Goal: Task Accomplishment & Management: Manage account settings

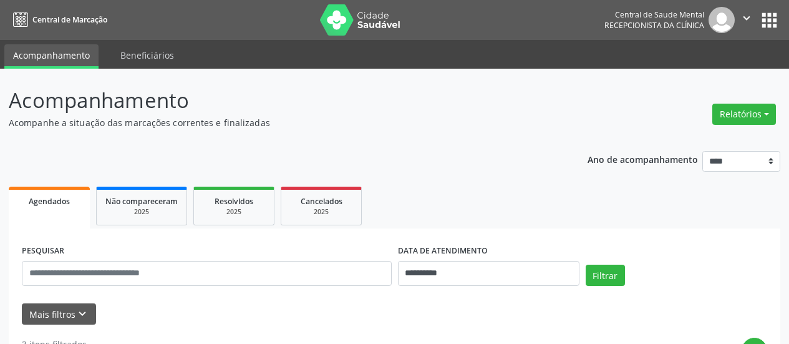
scroll to position [117, 0]
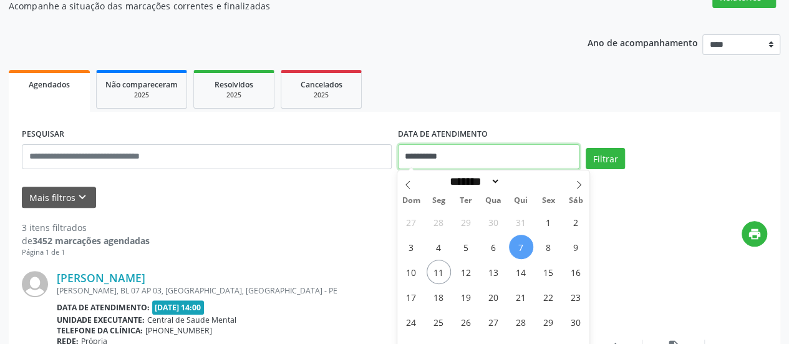
click at [410, 151] on input "**********" at bounding box center [489, 156] width 182 height 25
click at [444, 270] on span "11" at bounding box center [439, 271] width 24 height 24
type input "**********"
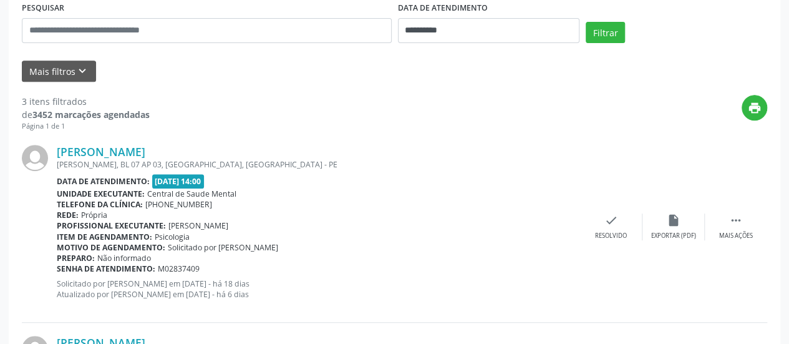
scroll to position [248, 0]
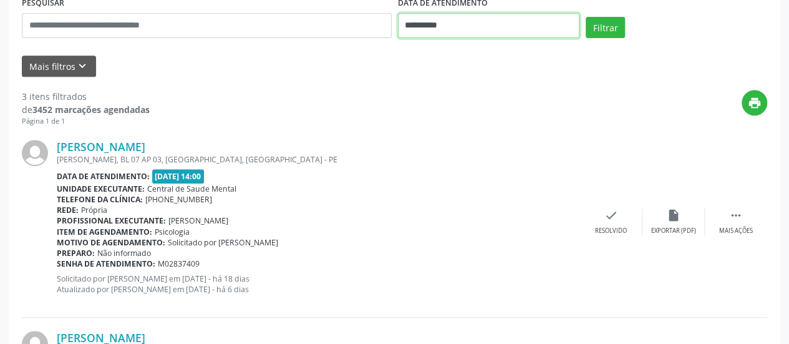
click at [412, 27] on input "**********" at bounding box center [489, 25] width 182 height 25
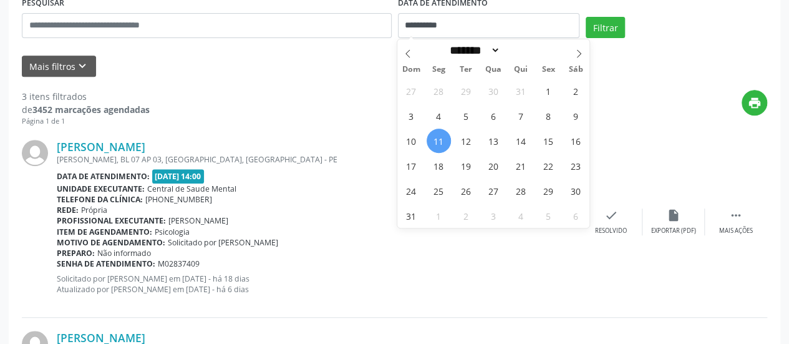
click at [439, 138] on span "11" at bounding box center [439, 140] width 24 height 24
type input "**********"
click at [439, 138] on span "11" at bounding box center [439, 140] width 24 height 24
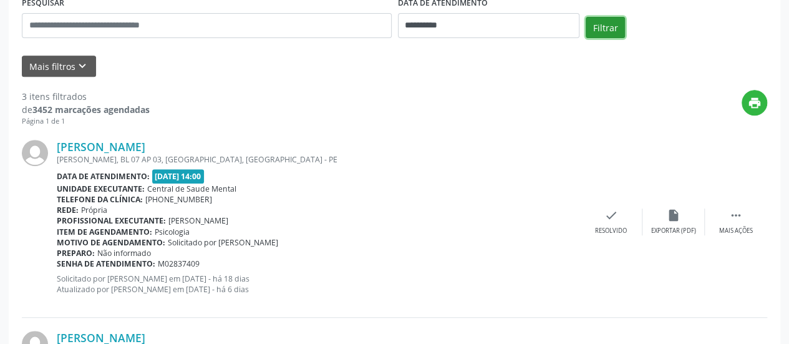
click at [607, 31] on button "Filtrar" at bounding box center [605, 27] width 39 height 21
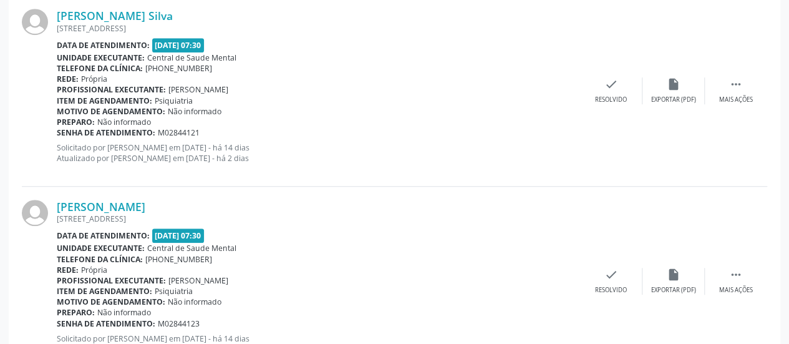
scroll to position [310, 0]
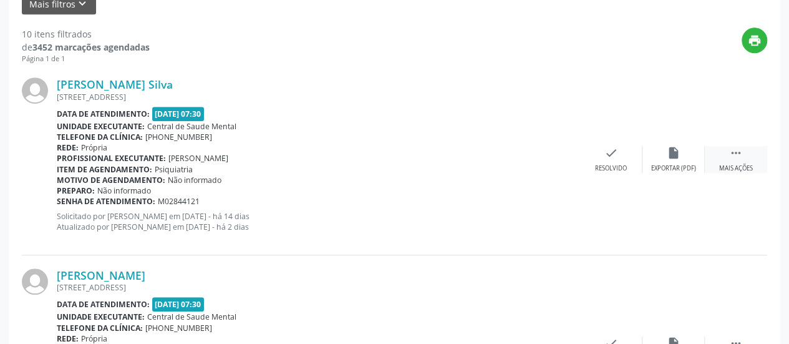
click at [734, 158] on icon "" at bounding box center [736, 153] width 14 height 14
click at [675, 154] on icon "alarm_off" at bounding box center [674, 153] width 14 height 14
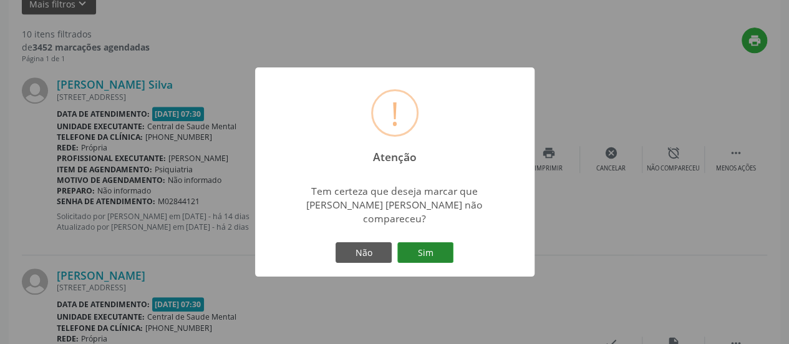
click at [434, 247] on button "Sim" at bounding box center [425, 252] width 56 height 21
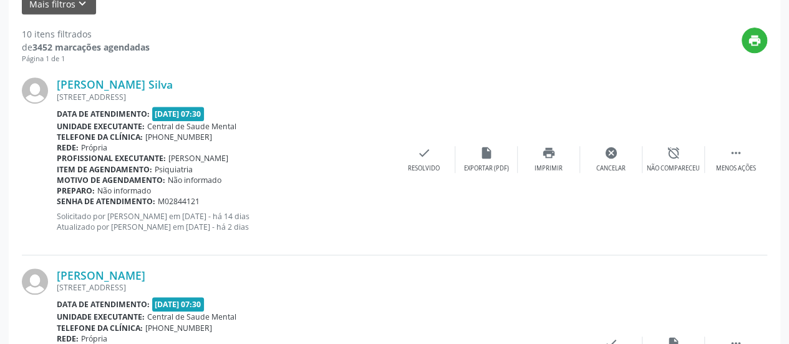
scroll to position [81, 0]
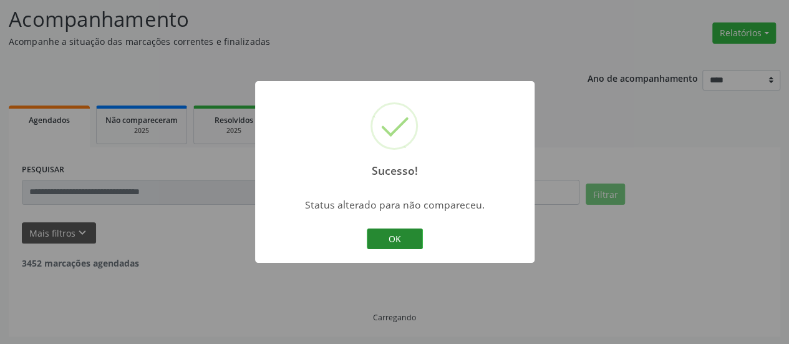
click at [384, 236] on button "OK" at bounding box center [395, 238] width 56 height 21
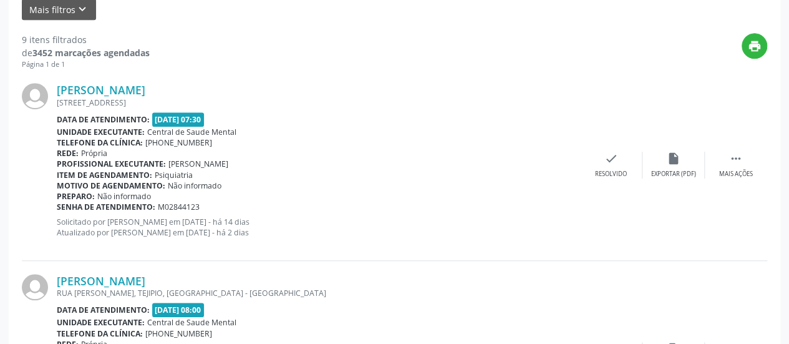
scroll to position [331, 0]
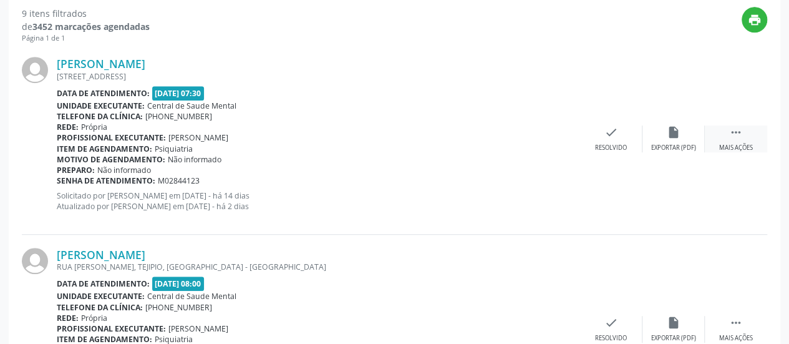
click at [739, 130] on icon "" at bounding box center [736, 132] width 14 height 14
click at [675, 137] on icon "alarm_off" at bounding box center [674, 132] width 14 height 14
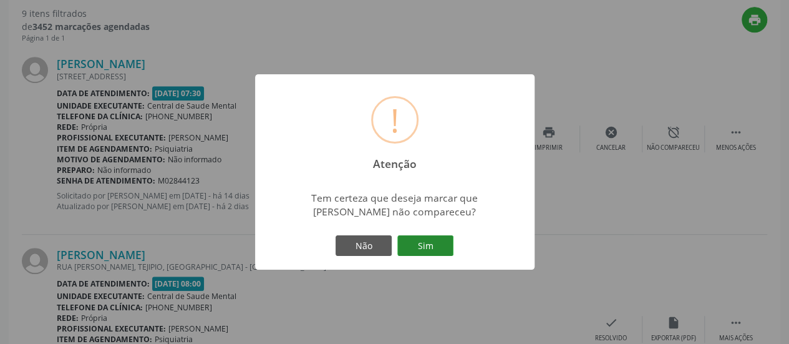
click at [433, 248] on button "Sim" at bounding box center [425, 245] width 56 height 21
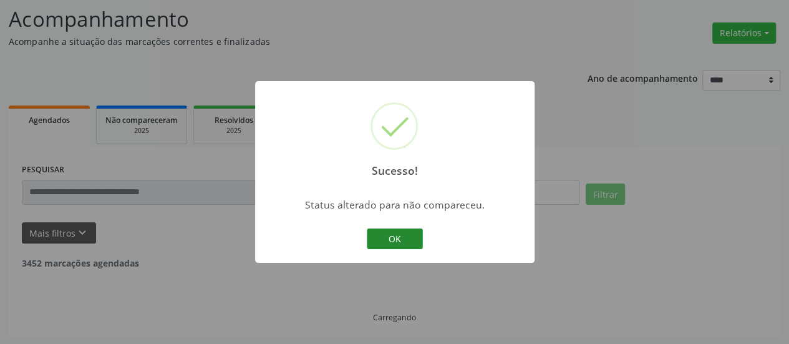
click at [392, 229] on button "OK" at bounding box center [395, 238] width 56 height 21
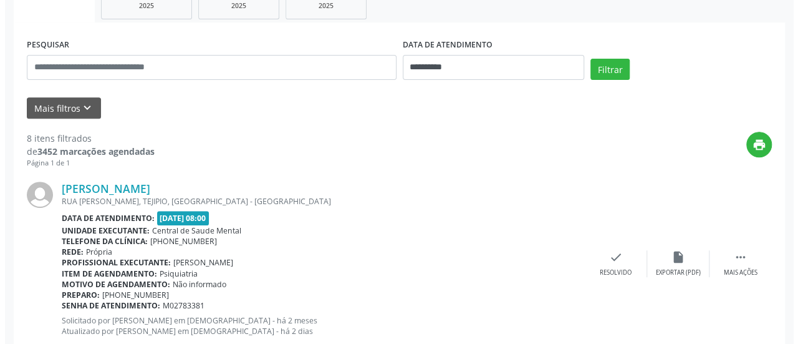
scroll to position [268, 0]
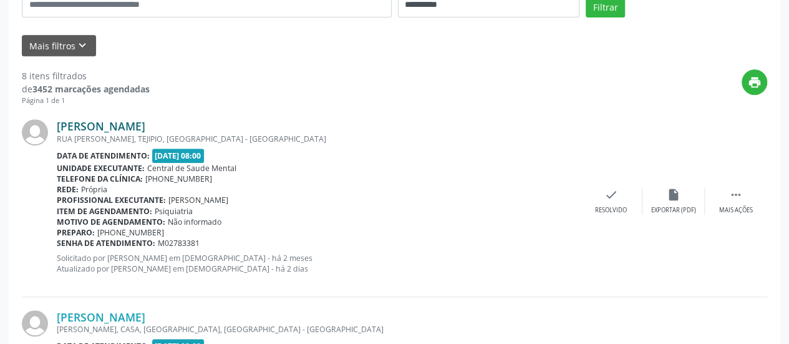
drag, startPoint x: 183, startPoint y: 123, endPoint x: 59, endPoint y: 127, distance: 124.2
click at [59, 127] on div "[PERSON_NAME]" at bounding box center [318, 126] width 523 height 14
click at [601, 188] on div "check Resolvido" at bounding box center [611, 201] width 62 height 27
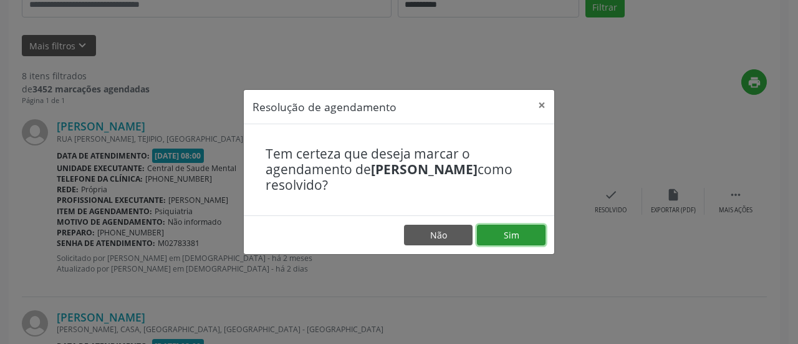
click at [515, 233] on button "Sim" at bounding box center [511, 235] width 69 height 21
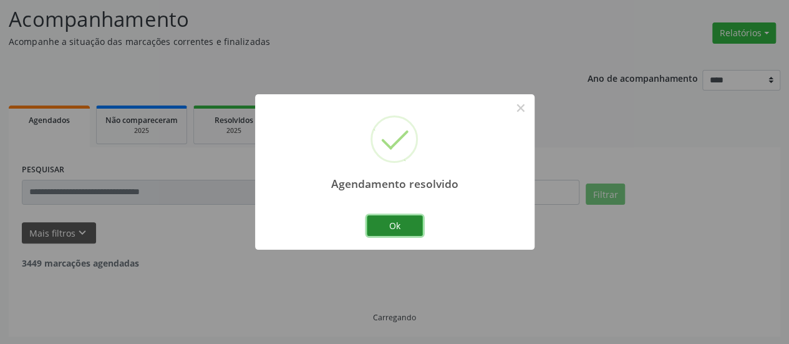
click at [408, 219] on button "Ok" at bounding box center [395, 225] width 56 height 21
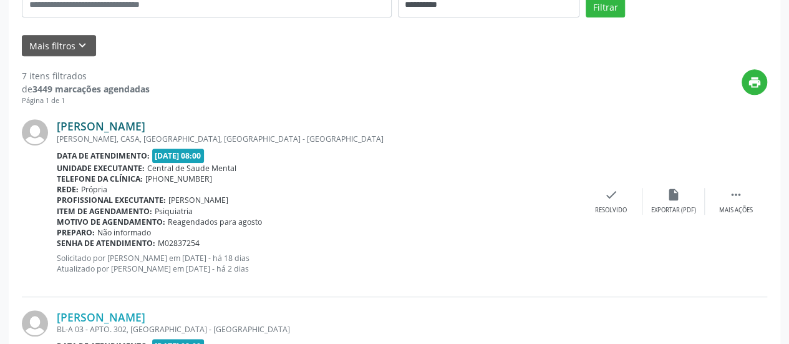
drag, startPoint x: 203, startPoint y: 129, endPoint x: 59, endPoint y: 130, distance: 144.1
click at [59, 130] on div "[PERSON_NAME]" at bounding box center [318, 126] width 523 height 14
copy link "[PERSON_NAME]"
click at [725, 193] on div " Mais ações" at bounding box center [736, 201] width 62 height 27
click at [617, 194] on icon "cancel" at bounding box center [611, 195] width 14 height 14
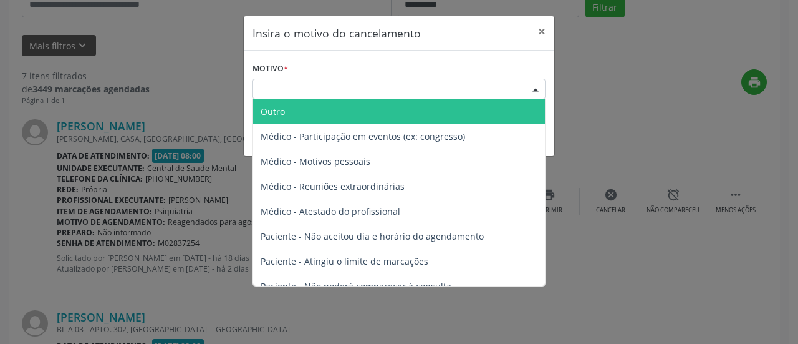
click at [392, 87] on div "Escolha o motivo" at bounding box center [399, 89] width 293 height 21
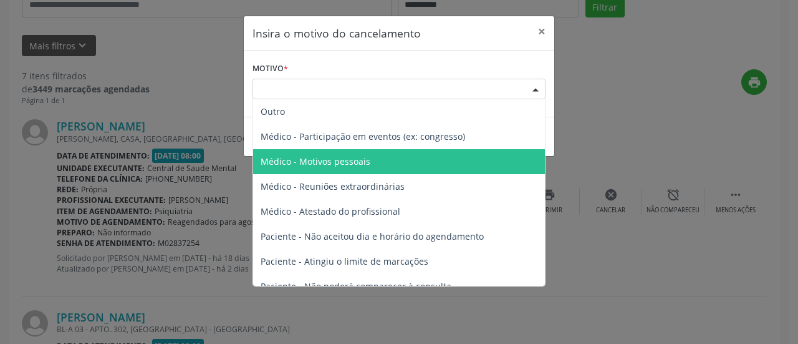
click at [363, 160] on span "Médico - Motivos pessoais" at bounding box center [316, 161] width 110 height 12
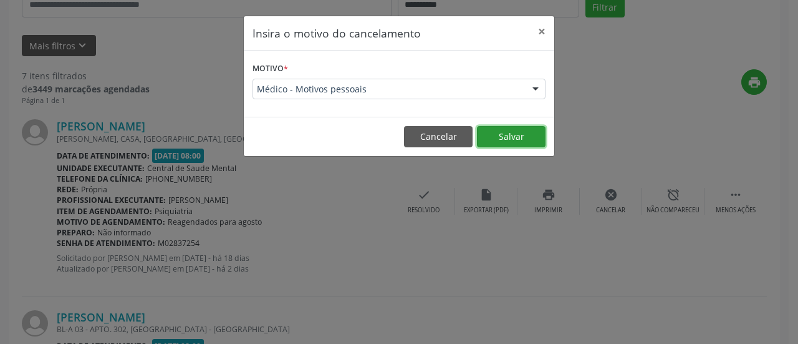
click at [502, 140] on button "Salvar" at bounding box center [511, 136] width 69 height 21
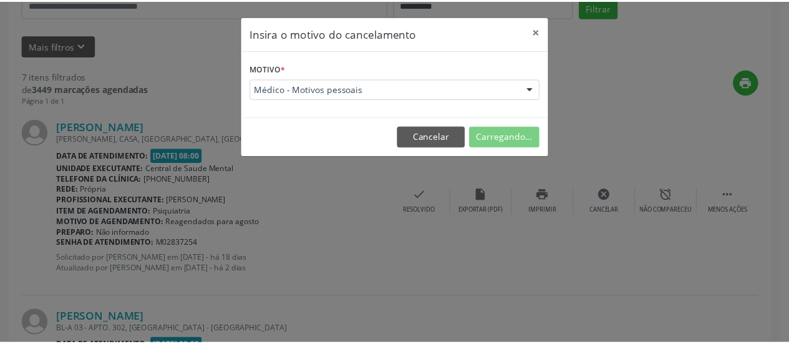
scroll to position [81, 0]
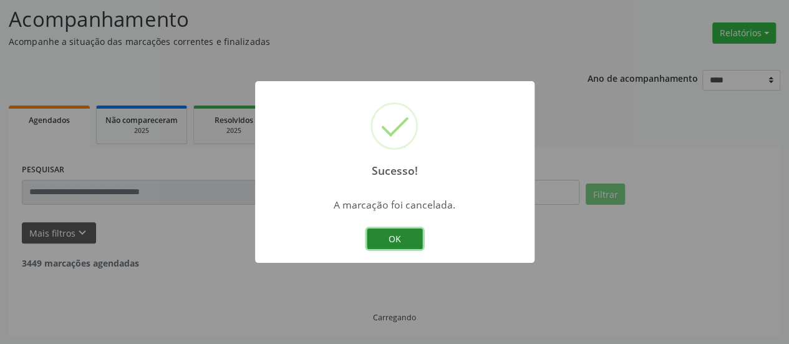
click at [392, 236] on button "OK" at bounding box center [395, 238] width 56 height 21
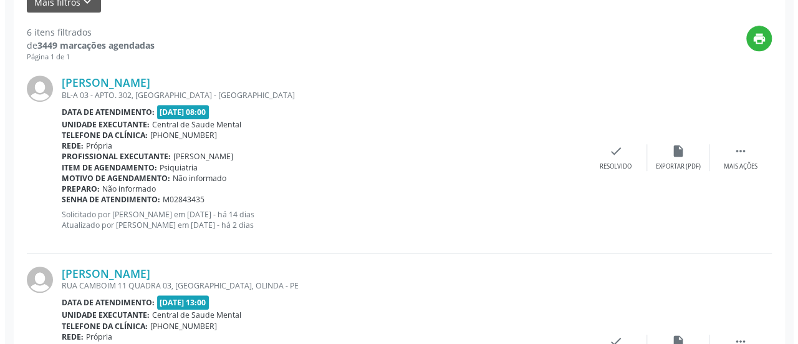
scroll to position [331, 0]
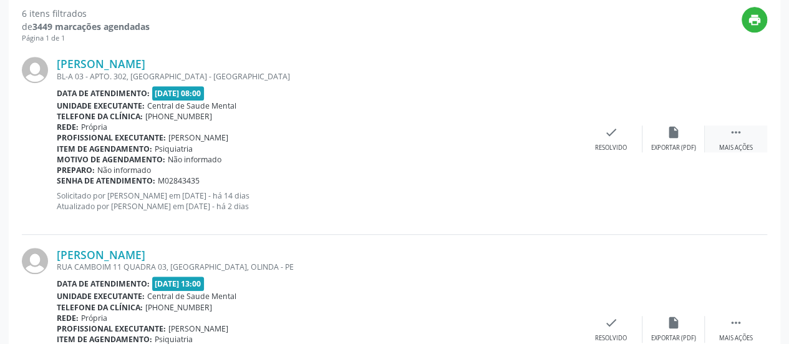
click at [735, 127] on icon "" at bounding box center [736, 132] width 14 height 14
click at [619, 131] on div "cancel Cancelar" at bounding box center [611, 138] width 62 height 27
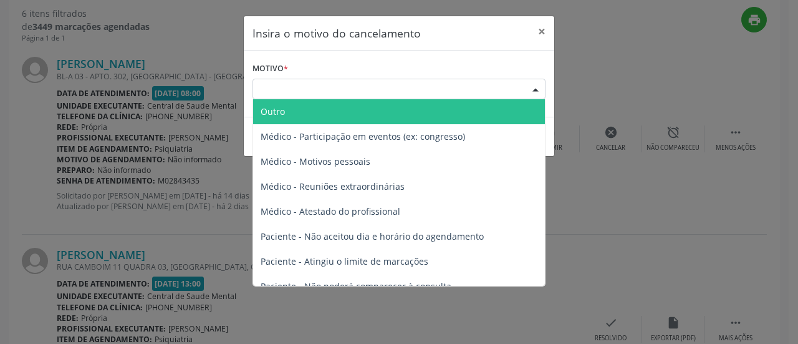
click at [369, 89] on div "Escolha o motivo" at bounding box center [399, 89] width 293 height 21
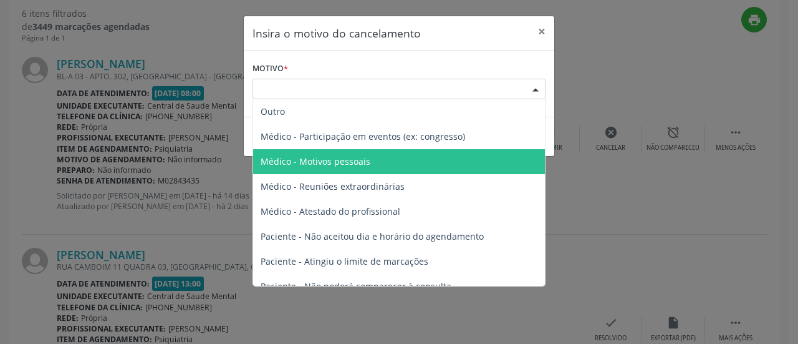
click at [377, 154] on span "Médico - Motivos pessoais" at bounding box center [399, 161] width 292 height 25
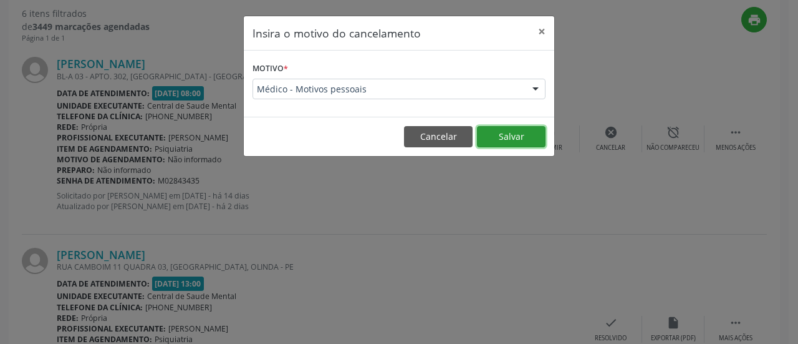
click at [511, 133] on button "Salvar" at bounding box center [511, 136] width 69 height 21
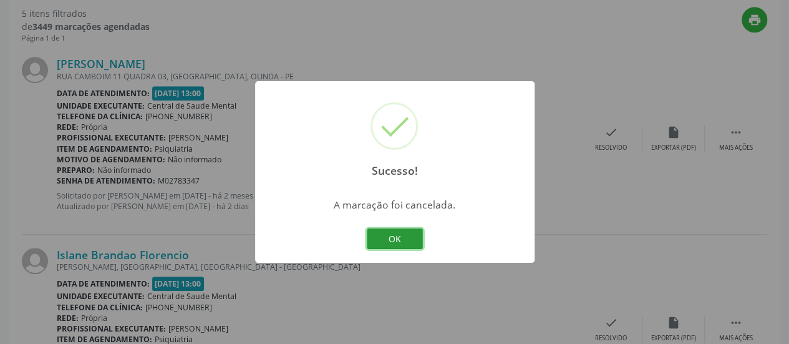
click at [417, 240] on button "OK" at bounding box center [395, 238] width 56 height 21
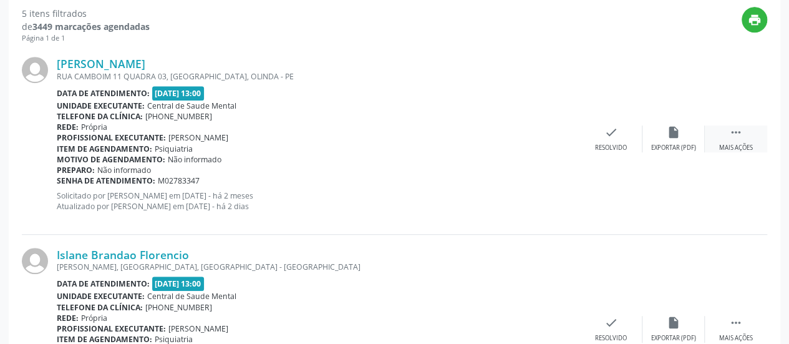
click at [736, 131] on icon "" at bounding box center [736, 132] width 14 height 14
click at [611, 137] on icon "cancel" at bounding box center [611, 132] width 14 height 14
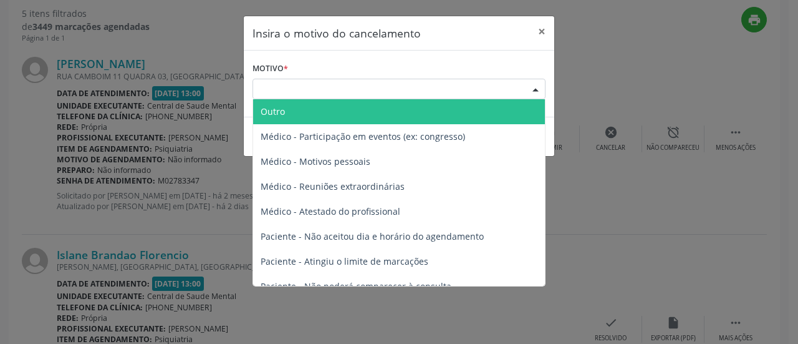
click at [448, 89] on div "Escolha o motivo" at bounding box center [399, 89] width 293 height 21
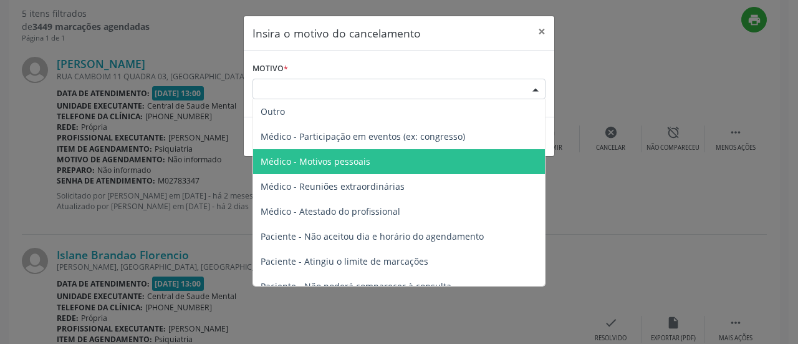
click at [390, 167] on span "Médico - Motivos pessoais" at bounding box center [399, 161] width 292 height 25
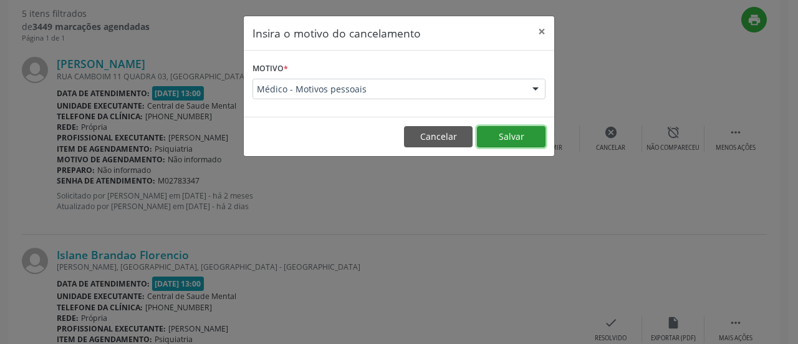
click at [515, 130] on button "Salvar" at bounding box center [511, 136] width 69 height 21
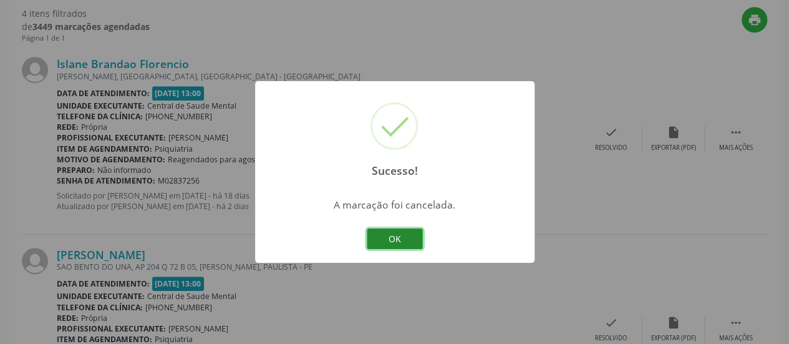
click at [387, 248] on button "OK" at bounding box center [395, 238] width 56 height 21
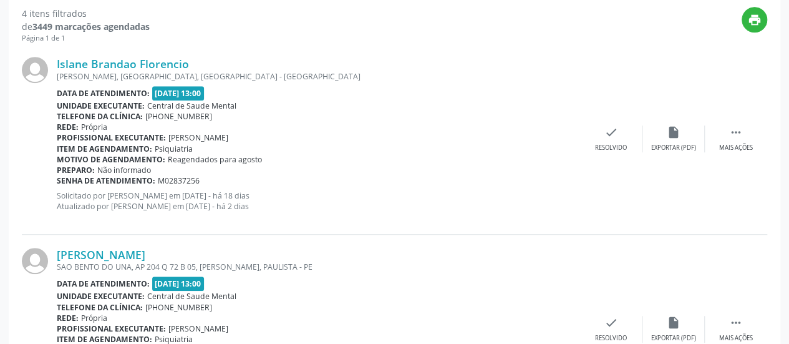
click at [387, 239] on div "[PERSON_NAME] SAO BENTO DO UNA, AP 204 Q 72 B 05, [PERSON_NAME], PAULISTA - PE …" at bounding box center [394, 330] width 745 height 190
click at [750, 125] on div " Mais ações" at bounding box center [736, 138] width 62 height 27
click at [618, 132] on div "cancel Cancelar" at bounding box center [611, 138] width 62 height 27
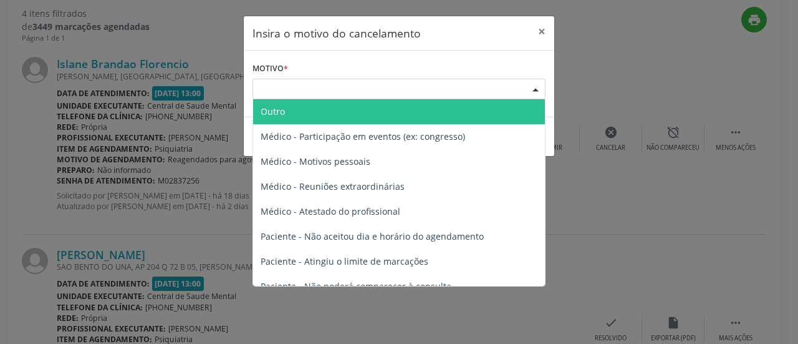
click at [444, 88] on div "Escolha o motivo" at bounding box center [399, 89] width 293 height 21
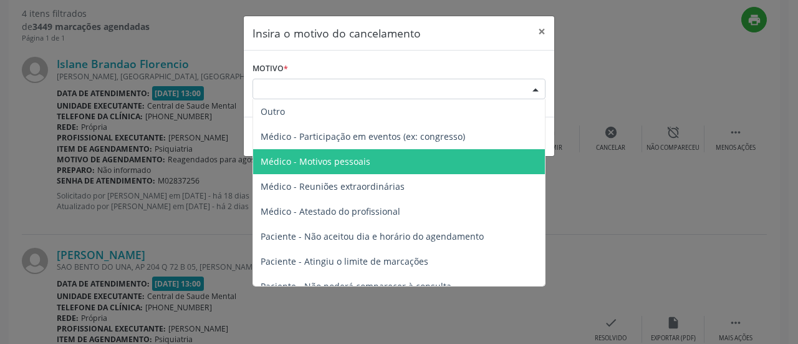
click at [407, 161] on span "Médico - Motivos pessoais" at bounding box center [399, 161] width 292 height 25
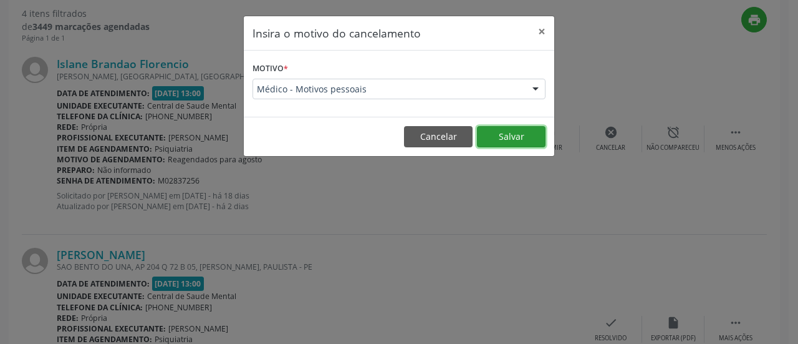
click at [504, 140] on button "Salvar" at bounding box center [511, 136] width 69 height 21
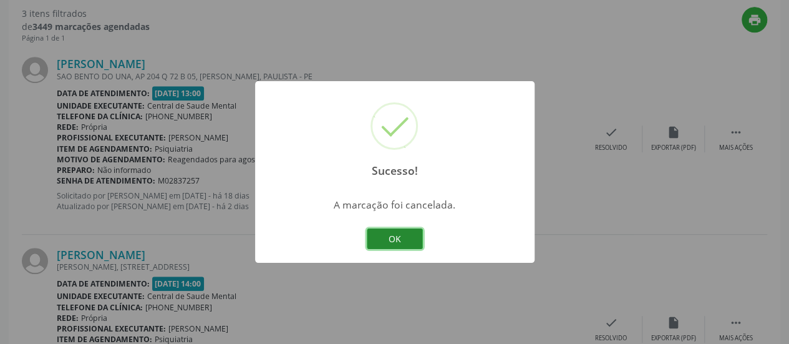
click at [395, 240] on button "OK" at bounding box center [395, 238] width 56 height 21
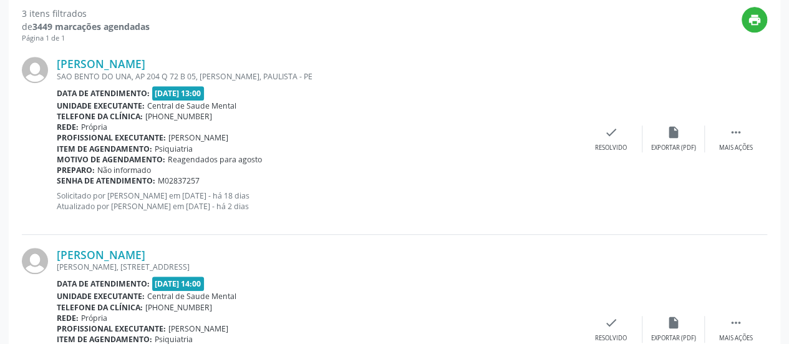
click at [736, 123] on div "[PERSON_NAME] SAO BENTO DO UNA, AP 204 Q 72 B 05, [PERSON_NAME], PAULISTA - PE …" at bounding box center [394, 139] width 745 height 190
click at [730, 133] on icon "" at bounding box center [736, 132] width 14 height 14
click at [611, 128] on icon "cancel" at bounding box center [611, 132] width 14 height 14
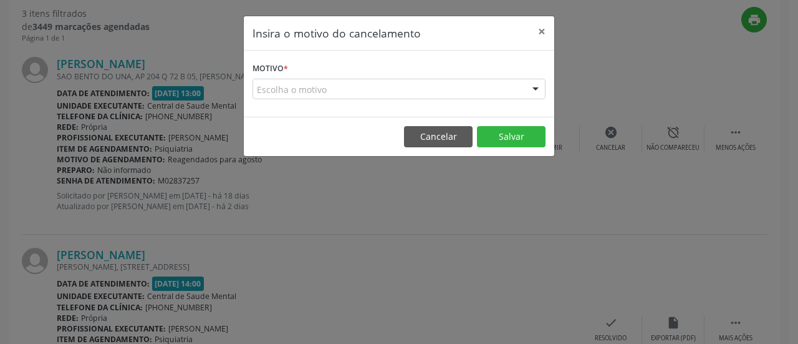
click at [311, 87] on div "Escolha o motivo" at bounding box center [399, 89] width 293 height 21
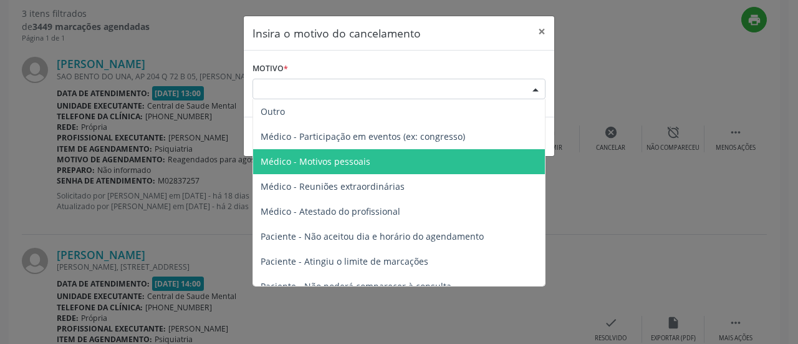
click at [349, 158] on span "Médico - Motivos pessoais" at bounding box center [316, 161] width 110 height 12
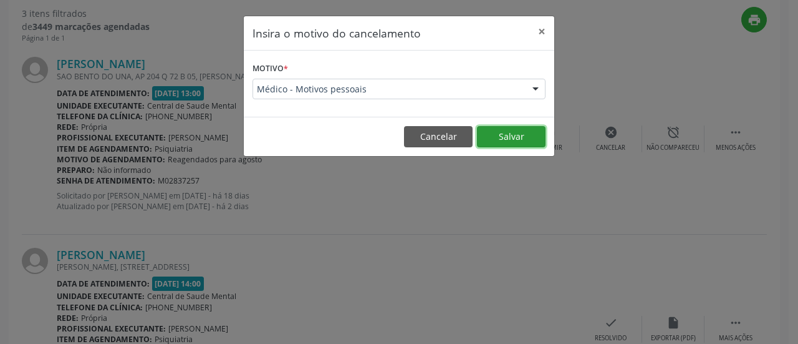
click at [538, 131] on button "Salvar" at bounding box center [511, 136] width 69 height 21
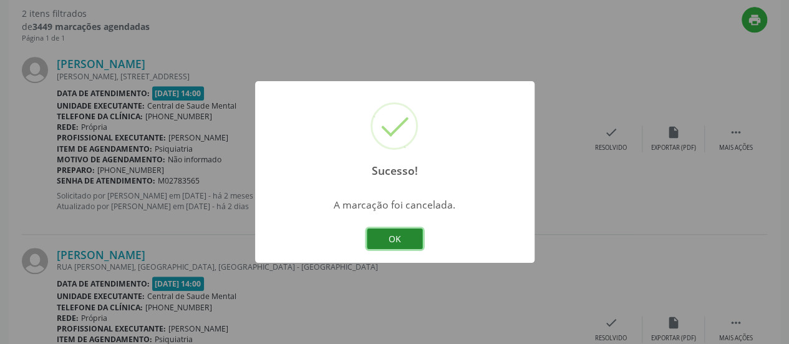
click at [405, 234] on button "OK" at bounding box center [395, 238] width 56 height 21
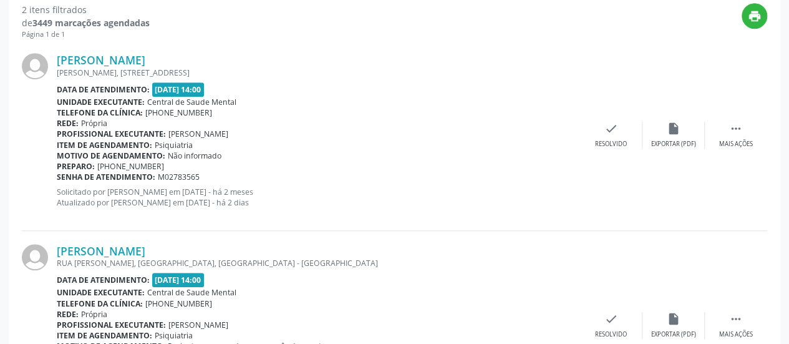
scroll to position [307, 0]
